Goal: Information Seeking & Learning: Find specific page/section

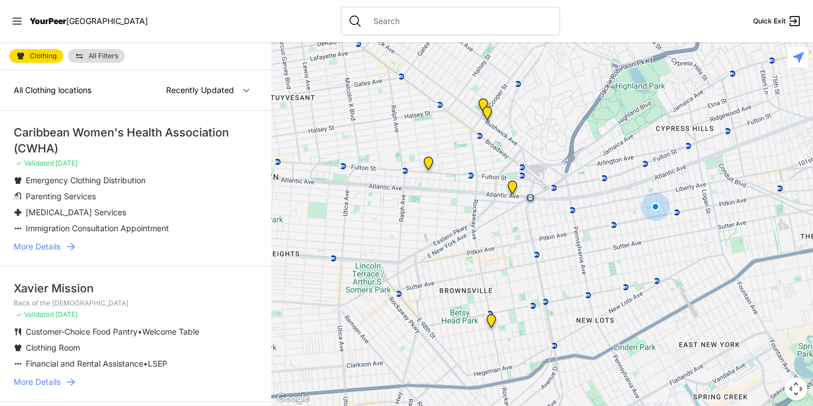
select select "nearby"
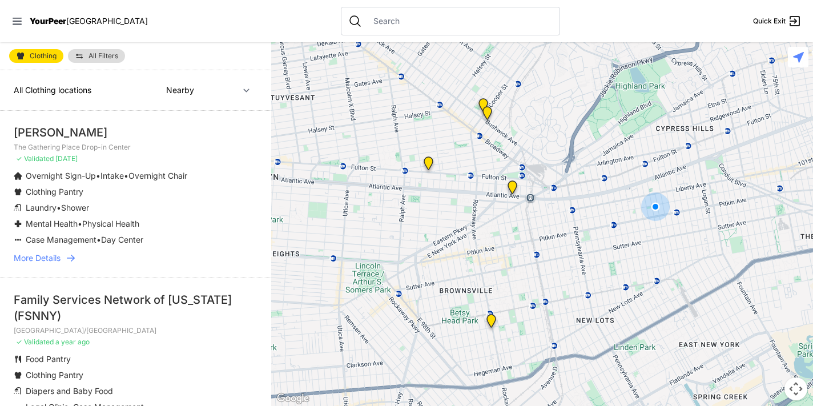
click at [511, 189] on img "The Gathering Place Drop-in Center" at bounding box center [513, 190] width 14 height 18
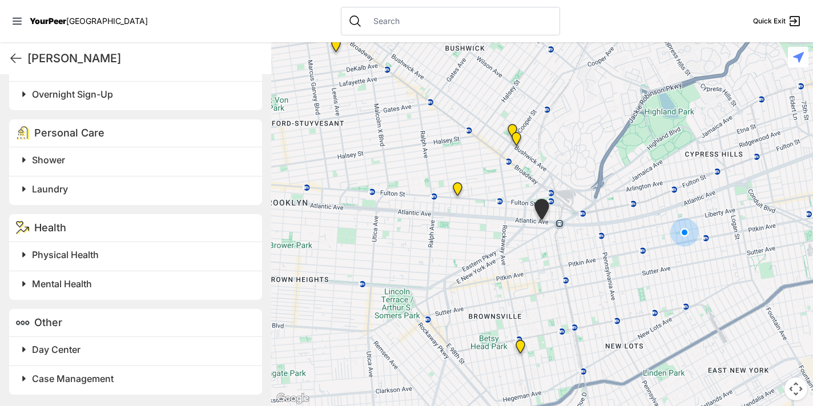
scroll to position [613, 0]
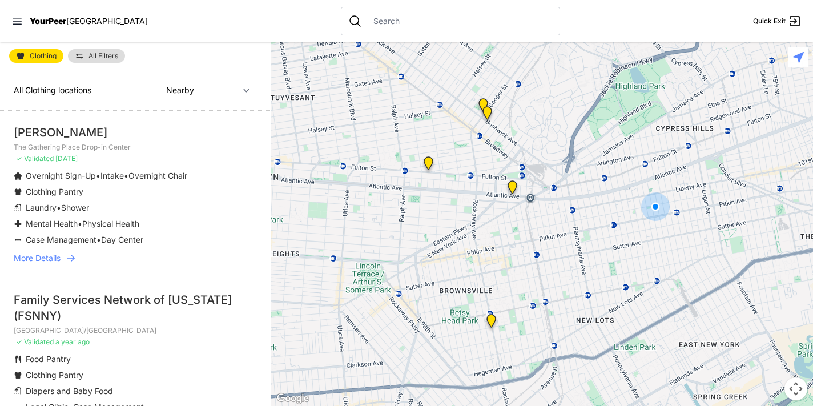
click at [487, 114] on img "Bushwick/North Brooklyn" at bounding box center [487, 115] width 14 height 18
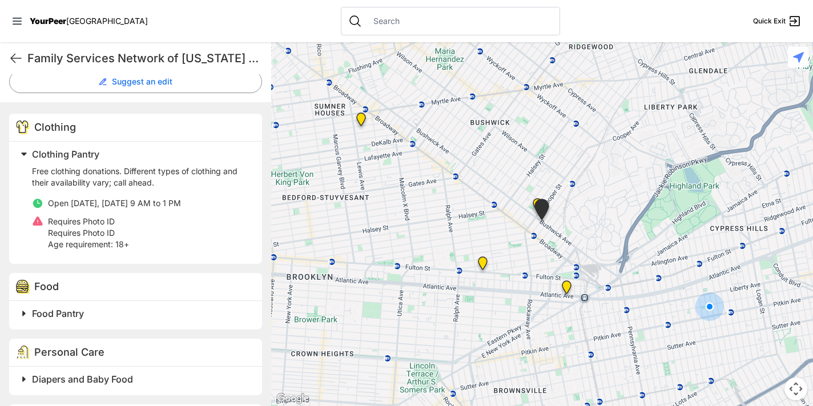
scroll to position [335, 0]
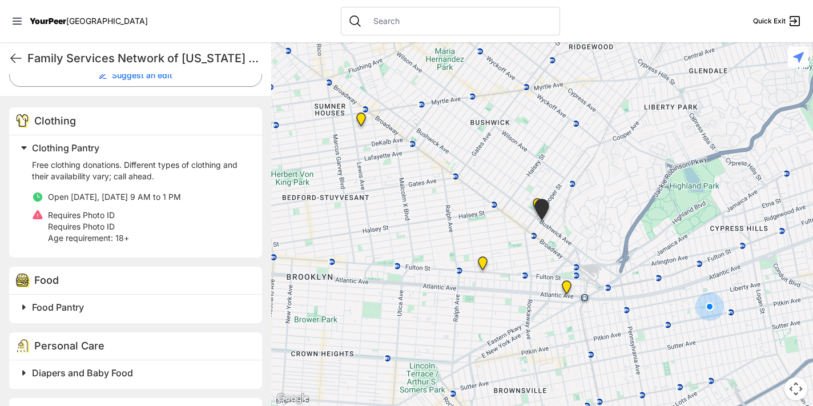
click at [65, 124] on span "Clothing" at bounding box center [55, 121] width 42 height 12
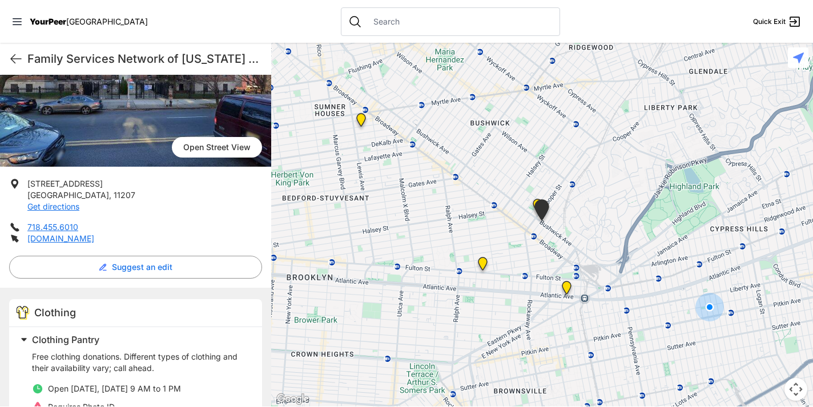
scroll to position [141, 0]
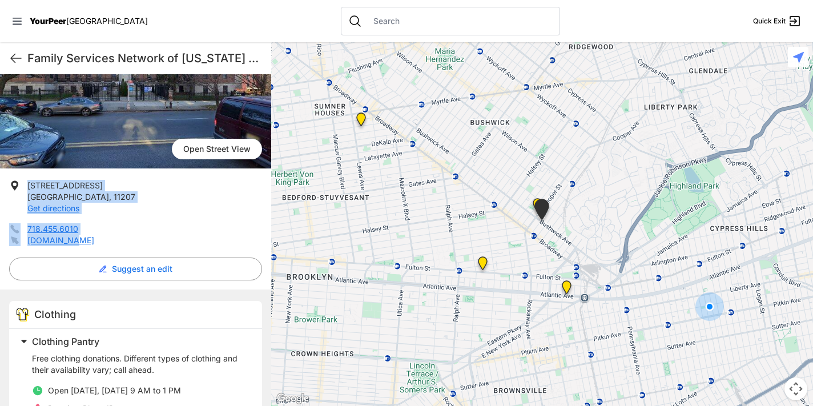
drag, startPoint x: 98, startPoint y: 242, endPoint x: 16, endPoint y: 175, distance: 105.2
click at [16, 175] on div "[GEOGRAPHIC_DATA] [STREET_ADDRESS] Get directions 718.455.6010 [DOMAIN_NAME] Su…" at bounding box center [135, 346] width 271 height 685
copy ul "[STREET_ADDRESS] Get directions 718.455.6010 [DOMAIN_NAME]"
click at [535, 200] on img "Bushwick/North Brooklyn" at bounding box center [541, 212] width 19 height 26
click at [536, 201] on img "Bushwick/North Brooklyn" at bounding box center [541, 212] width 19 height 26
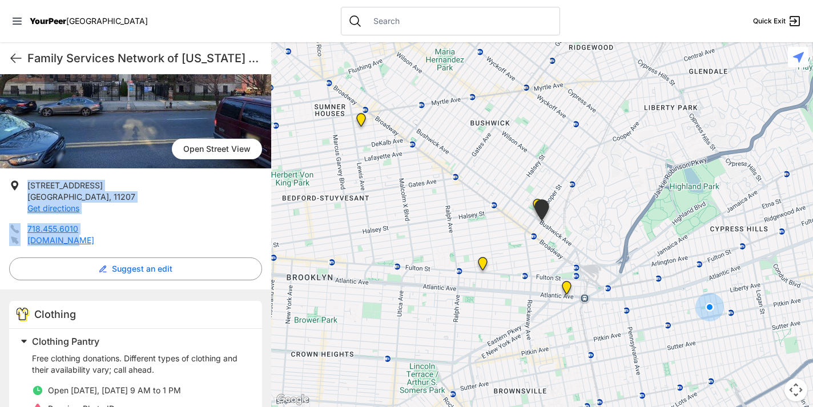
click at [536, 201] on img "Bushwick/North Brooklyn" at bounding box center [541, 212] width 19 height 26
click at [545, 213] on img "Bushwick/North Brooklyn" at bounding box center [541, 212] width 19 height 26
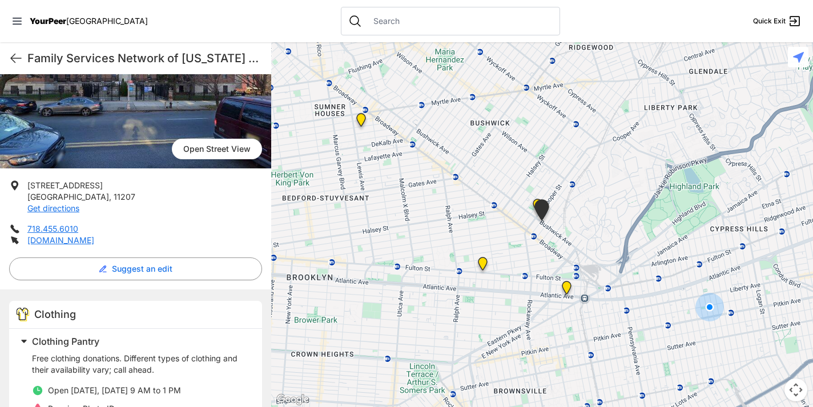
click at [578, 213] on div "To navigate, press the arrow keys." at bounding box center [542, 224] width 542 height 365
click at [19, 59] on icon at bounding box center [16, 58] width 14 height 14
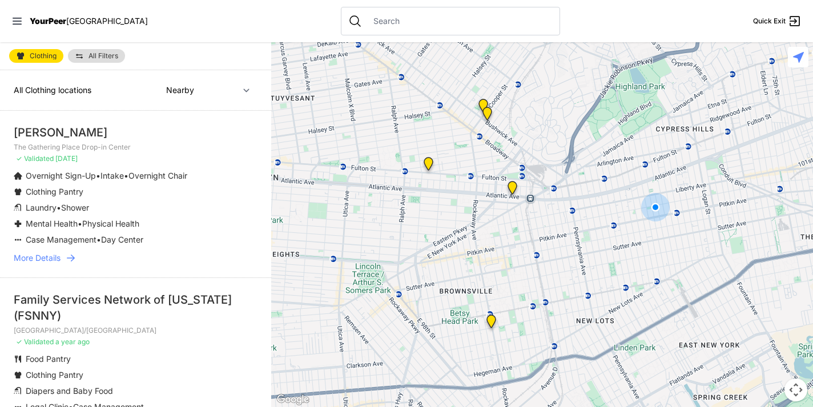
click at [483, 103] on img "St Thomas Episcopal Church" at bounding box center [483, 108] width 14 height 18
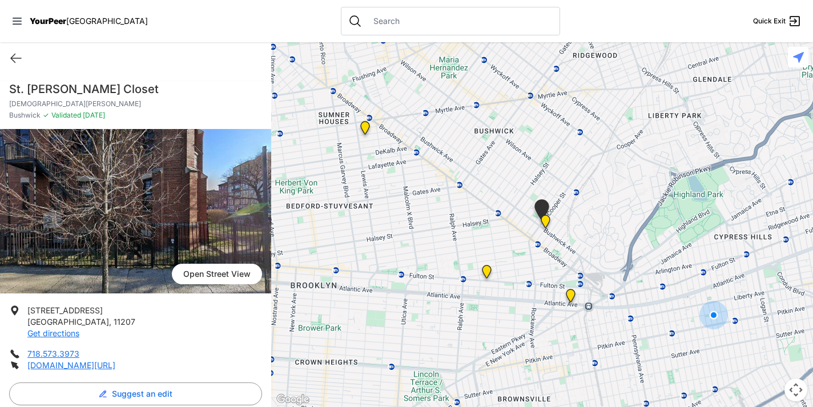
click at [571, 294] on img "The Gathering Place Drop-in Center" at bounding box center [571, 298] width 14 height 18
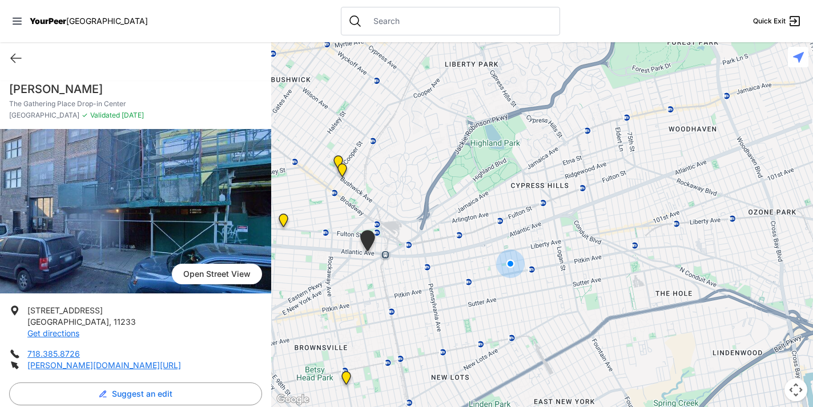
drag, startPoint x: 709, startPoint y: 179, endPoint x: 534, endPoint y: 212, distance: 179.0
click at [534, 212] on div at bounding box center [542, 224] width 542 height 365
click at [569, 203] on div at bounding box center [542, 224] width 542 height 365
click at [591, 190] on div at bounding box center [542, 224] width 542 height 365
click at [21, 58] on icon at bounding box center [16, 58] width 14 height 14
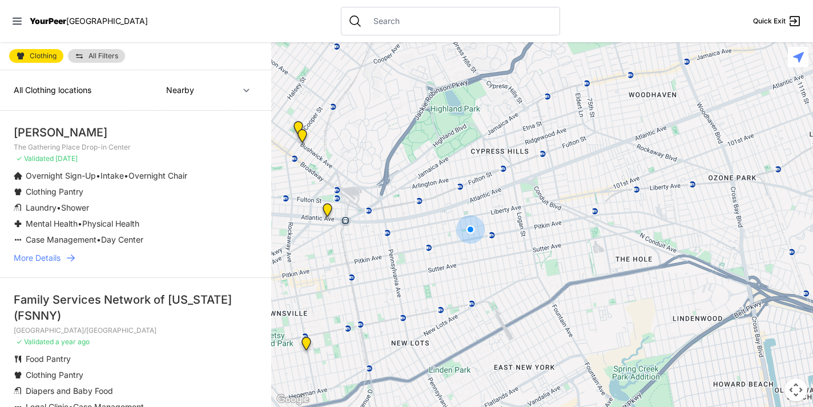
drag, startPoint x: 690, startPoint y: 149, endPoint x: 470, endPoint y: 171, distance: 221.1
click at [470, 171] on div at bounding box center [542, 224] width 542 height 365
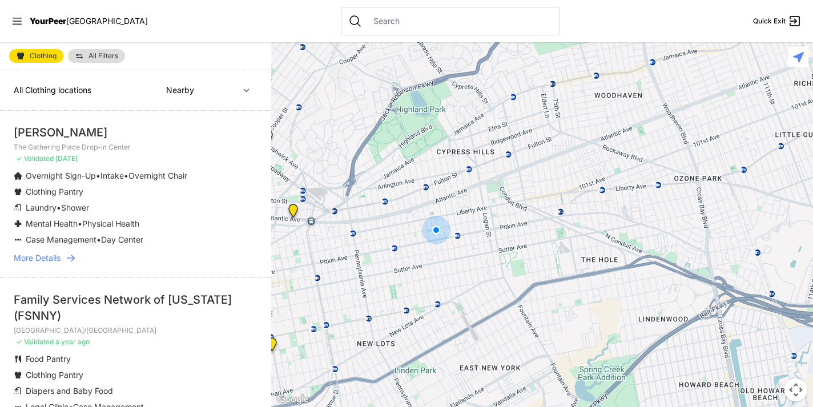
click at [446, 169] on div at bounding box center [542, 224] width 542 height 365
click at [514, 173] on div at bounding box center [542, 224] width 542 height 365
select select "recentlyUpdated"
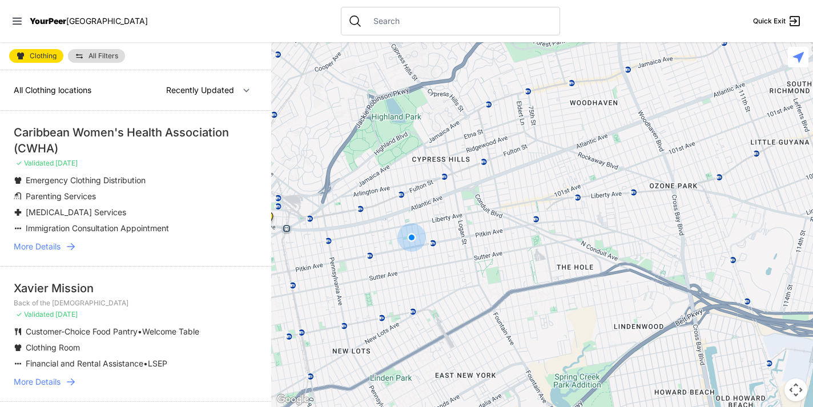
drag, startPoint x: 611, startPoint y: 224, endPoint x: 351, endPoint y: 276, distance: 264.6
click at [351, 276] on div at bounding box center [542, 224] width 542 height 365
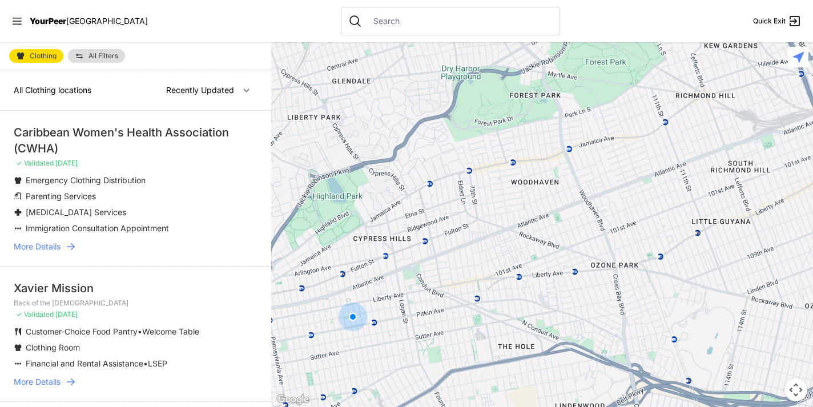
drag, startPoint x: 474, startPoint y: 208, endPoint x: 447, endPoint y: 236, distance: 38.4
click at [447, 236] on div at bounding box center [542, 224] width 542 height 365
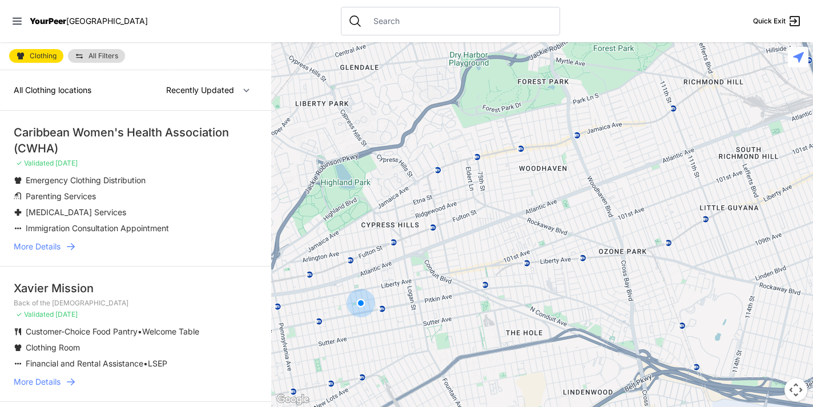
click at [399, 31] on div at bounding box center [450, 21] width 219 height 29
click at [396, 27] on div at bounding box center [450, 21] width 219 height 29
